Goal: Navigation & Orientation: Find specific page/section

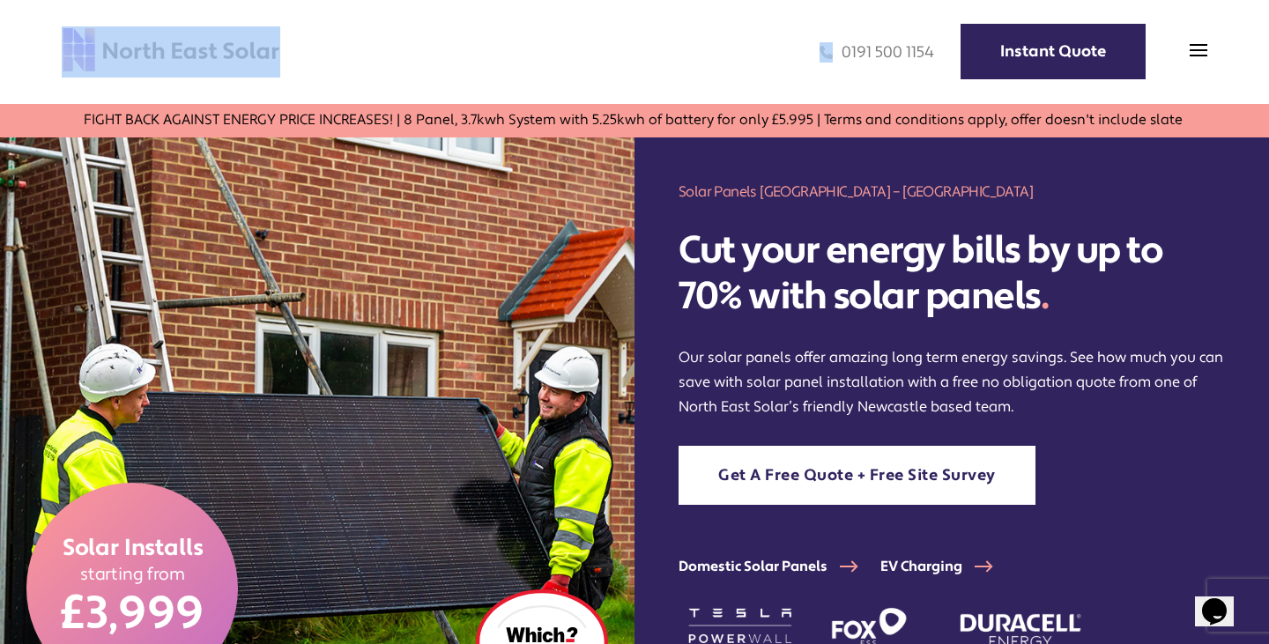
drag, startPoint x: 309, startPoint y: 44, endPoint x: 124, endPoint y: 48, distance: 184.3
click at [124, 48] on div "Home Domestic Domestic Solar Panels Domestic Solar Finance Process Commercial C…" at bounding box center [634, 52] width 1269 height 104
click at [273, 49] on img at bounding box center [171, 49] width 219 height 47
drag, startPoint x: 280, startPoint y: 51, endPoint x: 86, endPoint y: 64, distance: 195.3
click at [86, 64] on div "Home Domestic Domestic Solar Panels Domestic Solar Finance Process Commercial C…" at bounding box center [634, 52] width 1269 height 104
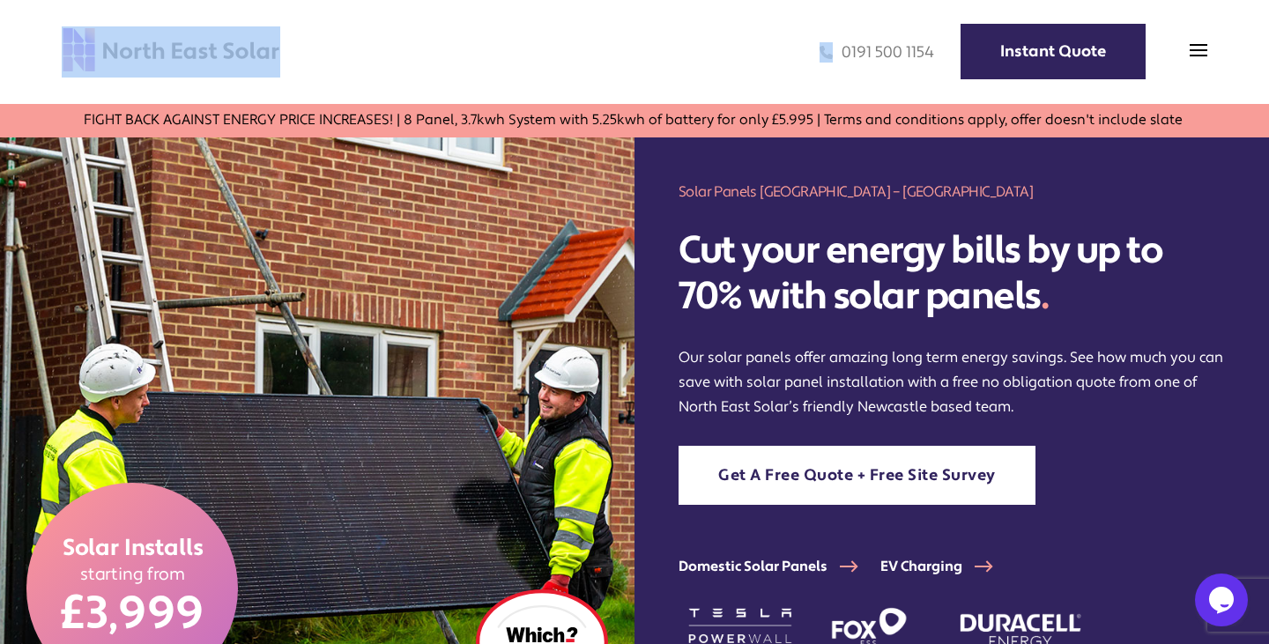
click at [329, 26] on div "0191 500 1154 Instant Quote" at bounding box center [743, 51] width 927 height 51
drag, startPoint x: 331, startPoint y: 49, endPoint x: 223, endPoint y: 46, distance: 107.6
click at [223, 46] on div "Home Domestic Domestic Solar Panels Domestic Solar Finance Process Commercial C…" at bounding box center [634, 52] width 1269 height 104
